Goal: Check status: Check status

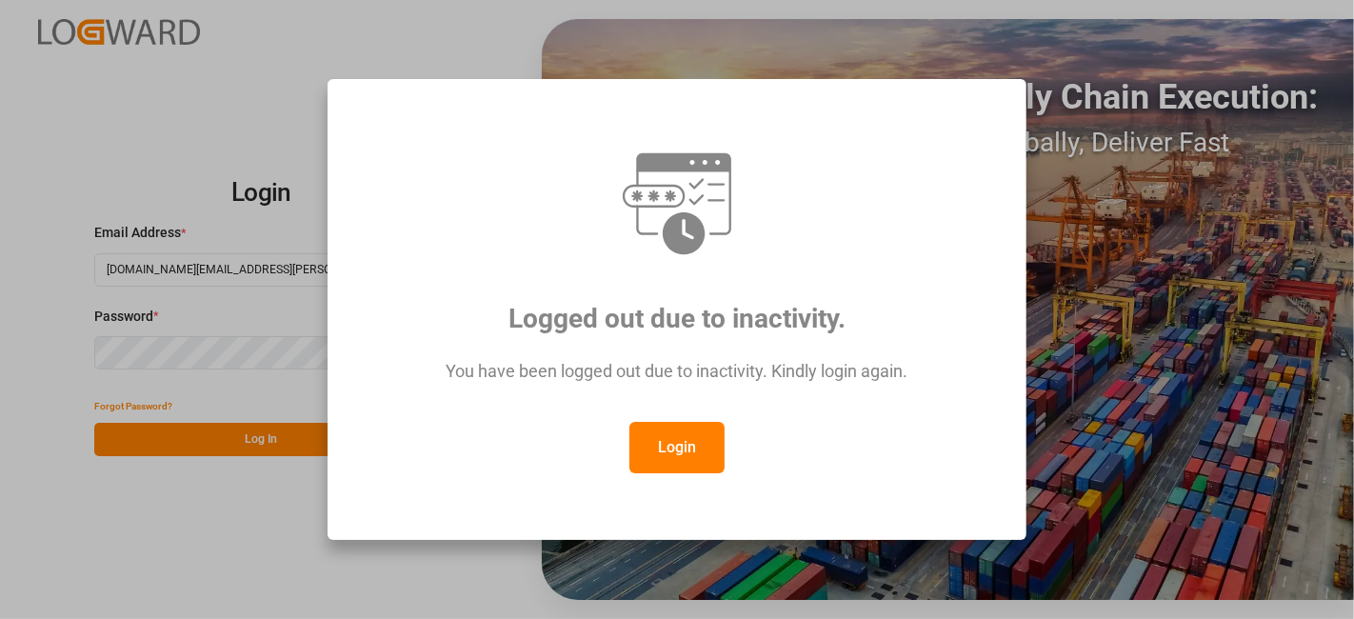
click at [680, 447] on button "Login" at bounding box center [677, 447] width 95 height 51
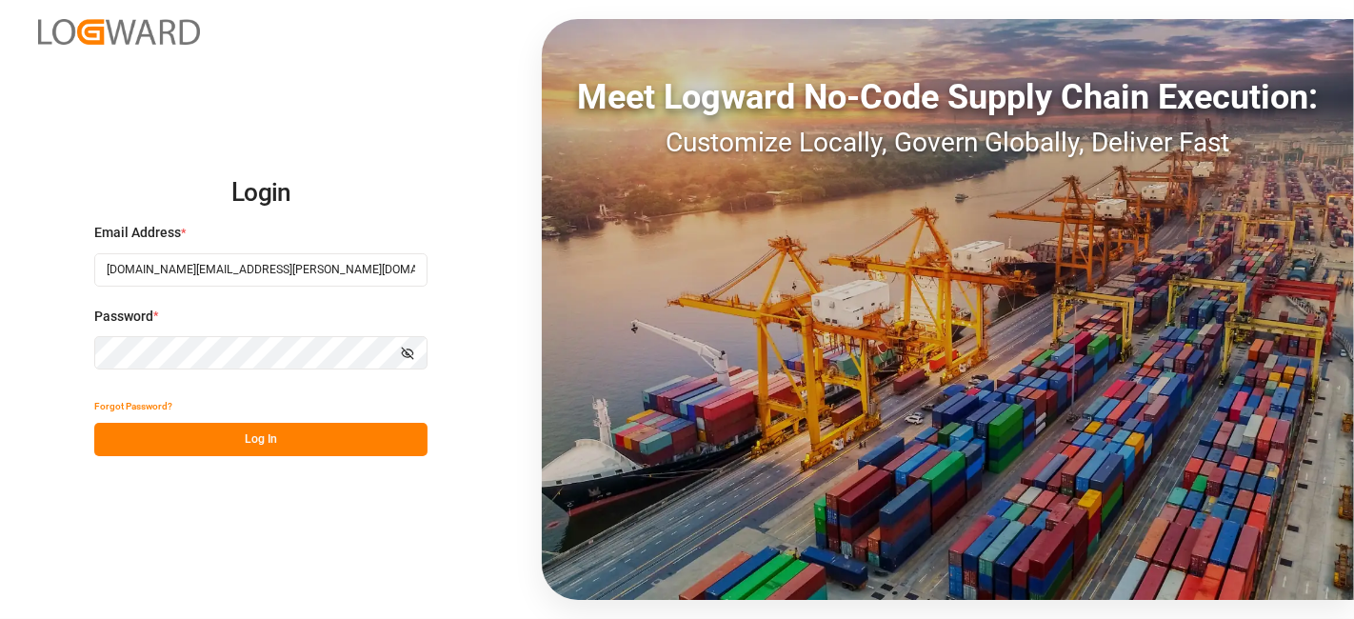
click at [229, 439] on button "Log In" at bounding box center [260, 439] width 333 height 33
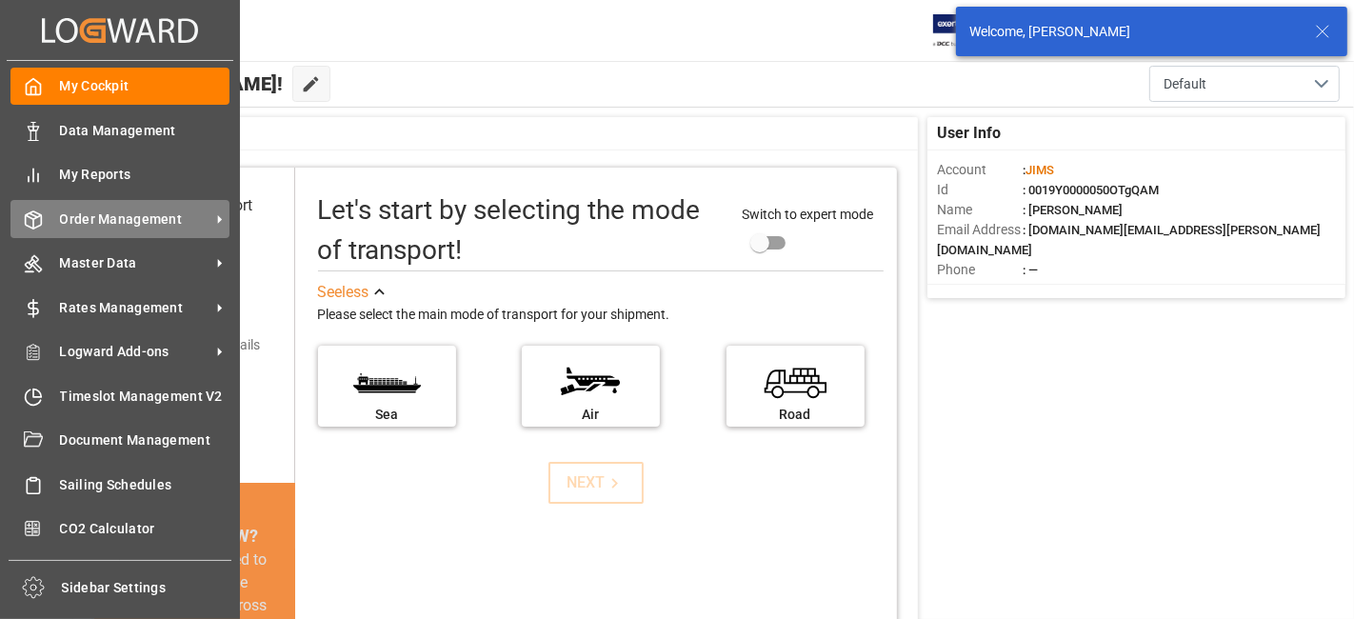
click at [118, 210] on span "Order Management" at bounding box center [135, 220] width 150 height 20
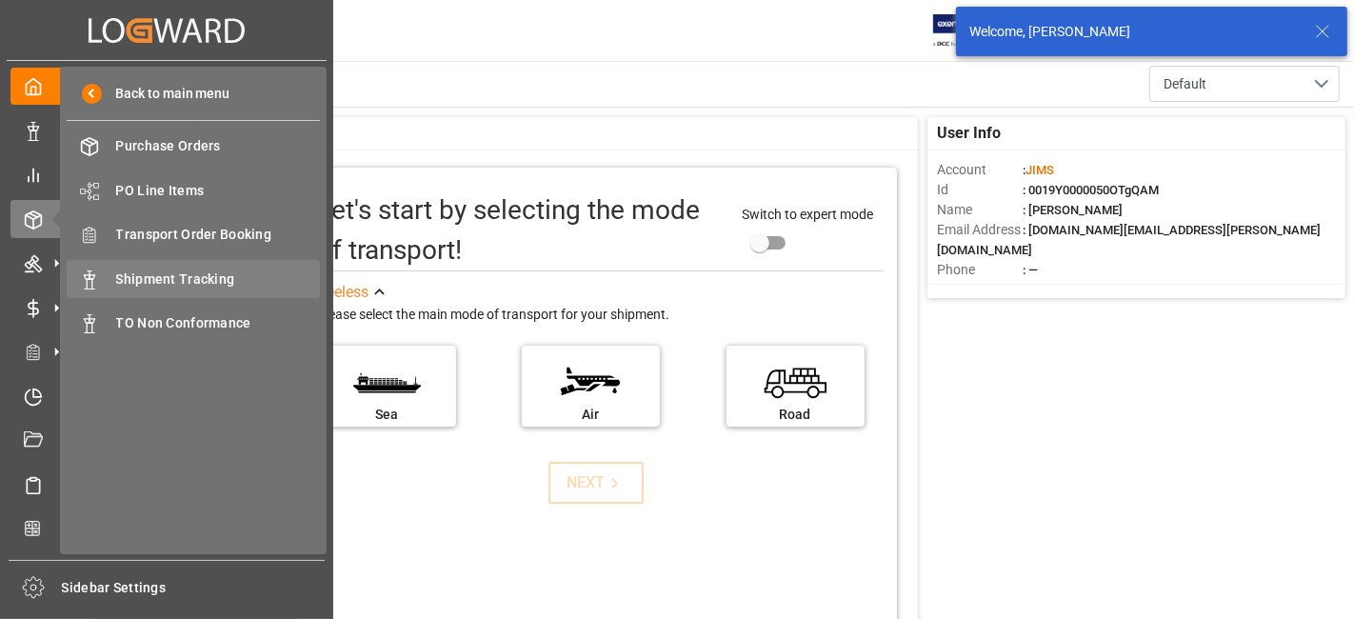
click at [208, 275] on span "Shipment Tracking" at bounding box center [218, 280] width 205 height 20
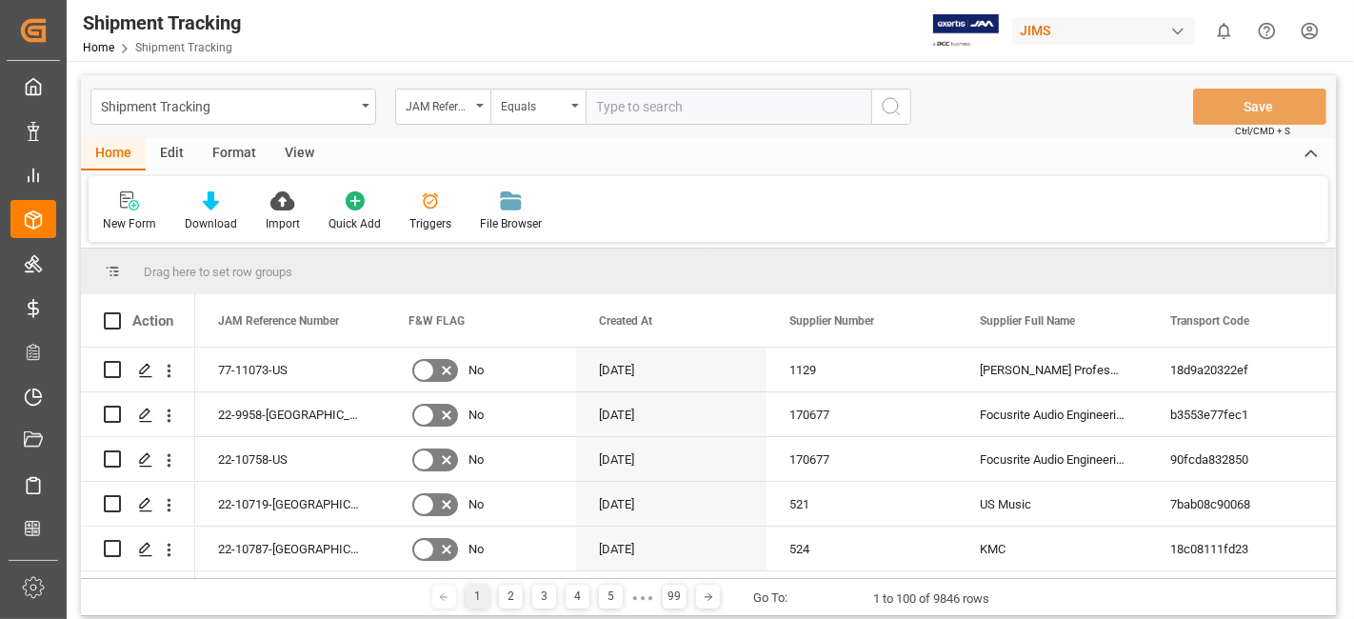
click at [629, 110] on input "text" at bounding box center [729, 107] width 286 height 36
paste input "77-10711-CN"
type input "77-10711-CN"
click at [898, 109] on icon "search button" at bounding box center [891, 106] width 23 height 23
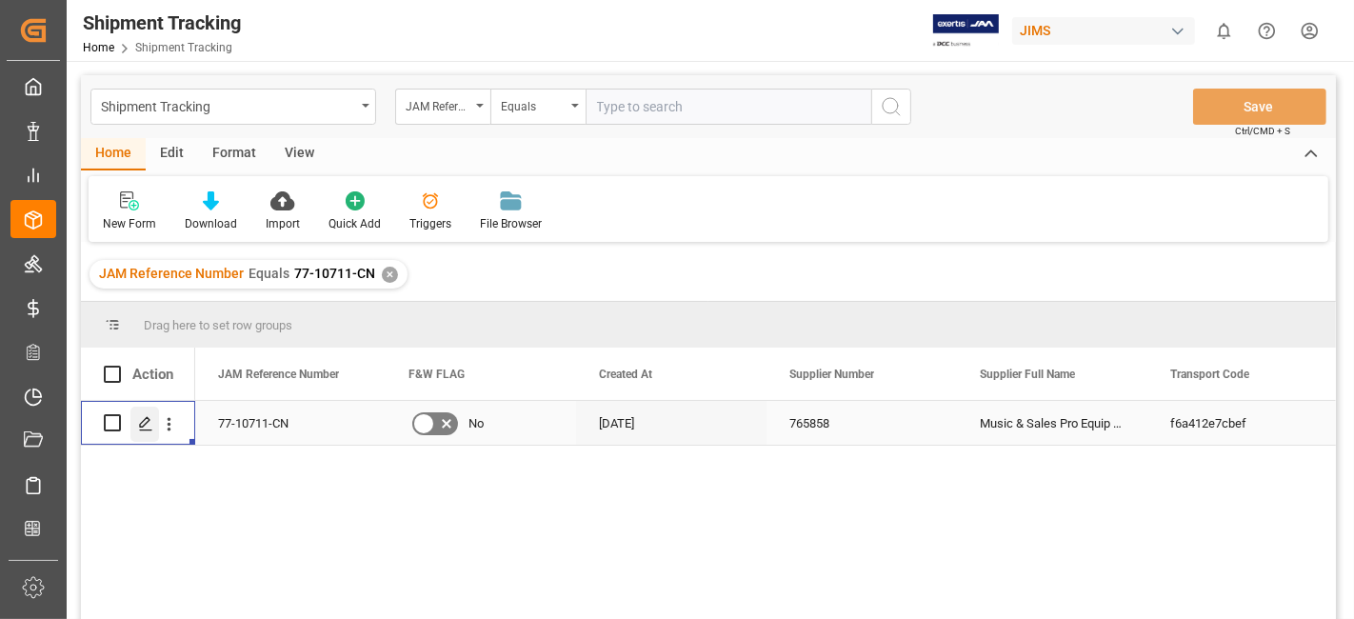
click at [144, 430] on line "Press SPACE to select this row." at bounding box center [145, 430] width 11 height 0
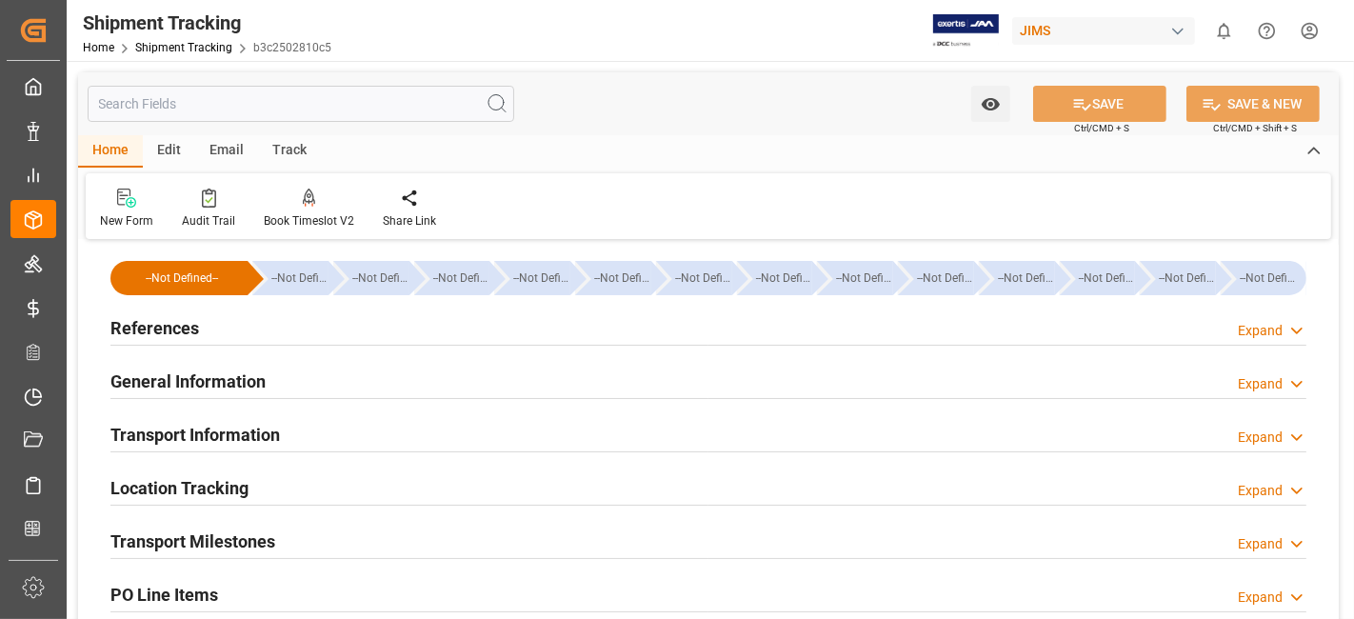
type input "[DATE]"
click at [177, 319] on h2 "References" at bounding box center [154, 328] width 89 height 26
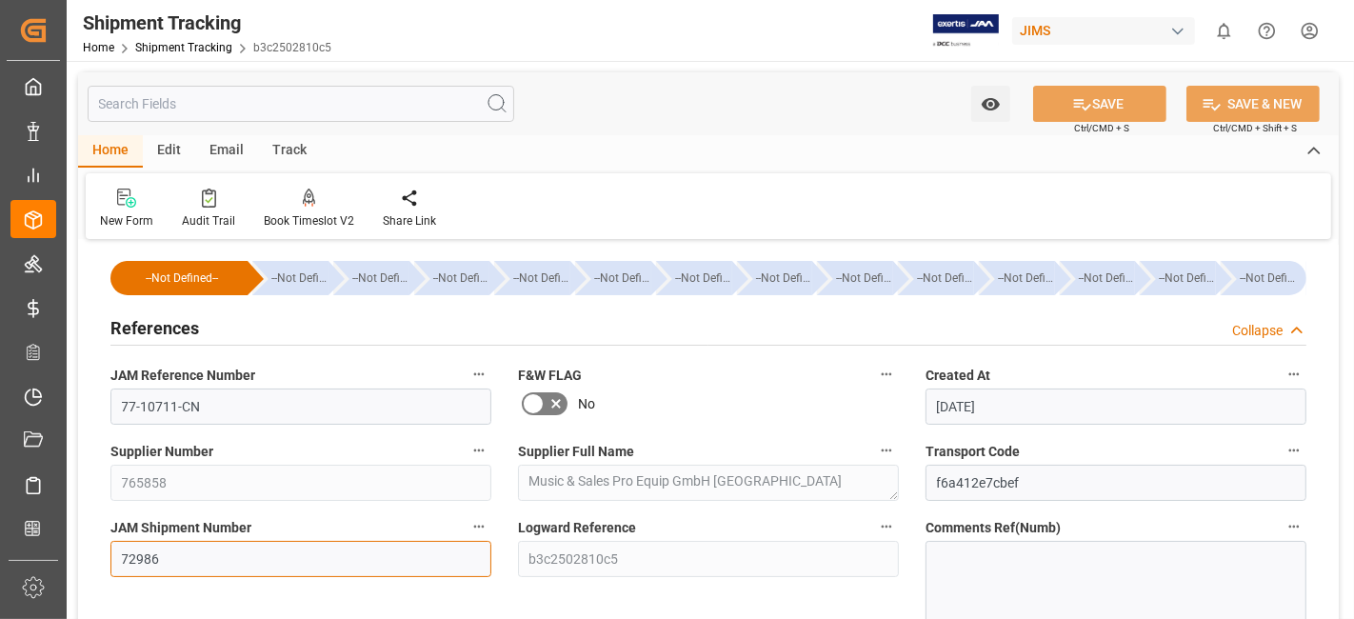
click at [139, 559] on input "72986" at bounding box center [300, 559] width 381 height 36
